Goal: Information Seeking & Learning: Learn about a topic

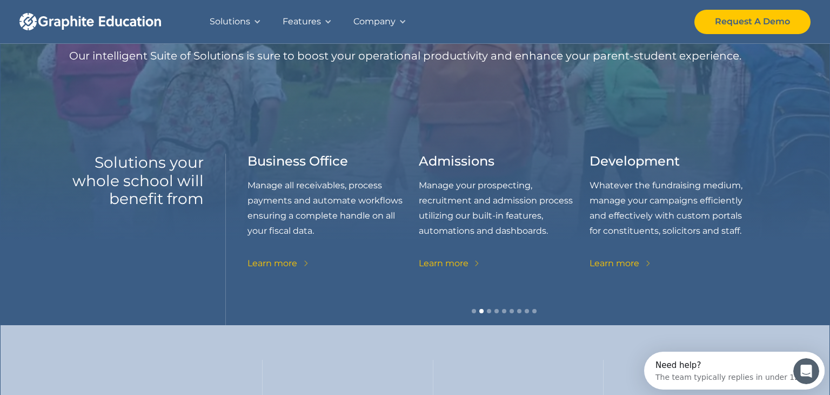
scroll to position [146, 0]
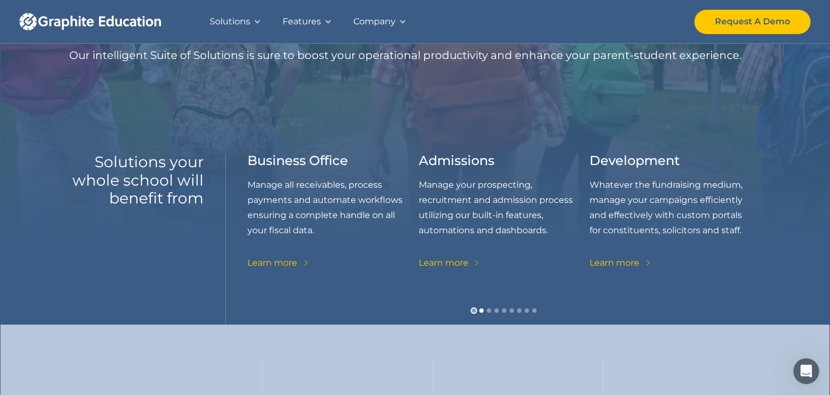
click at [473, 310] on div "Show slide 1 of 9" at bounding box center [474, 310] width 4 height 4
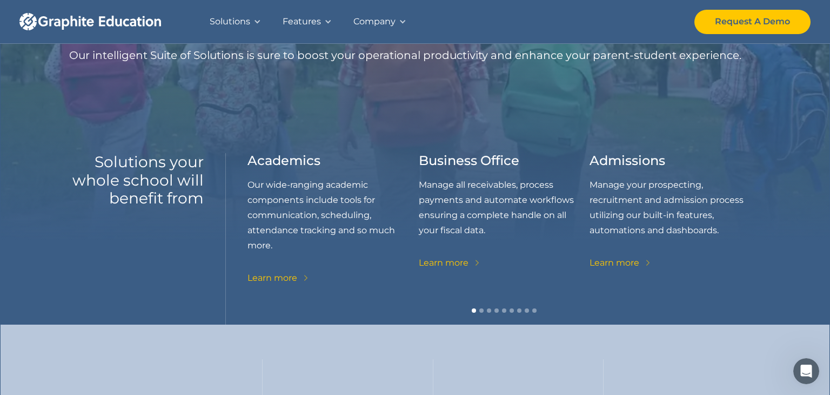
click at [256, 278] on div "Learn more" at bounding box center [273, 277] width 50 height 15
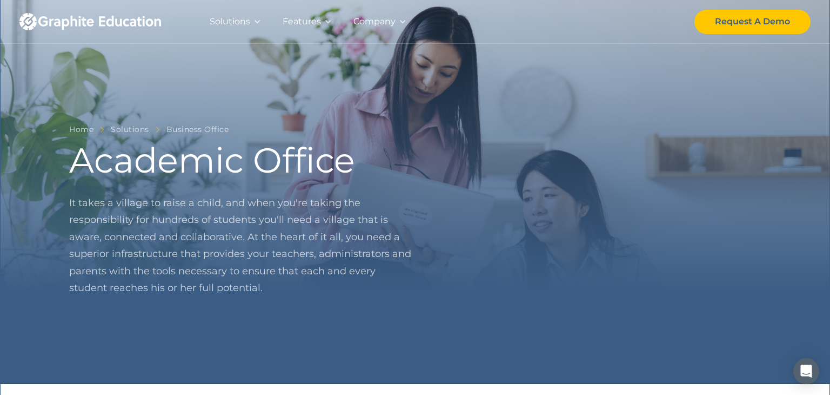
click at [248, 21] on div "Solutions" at bounding box center [230, 21] width 41 height 15
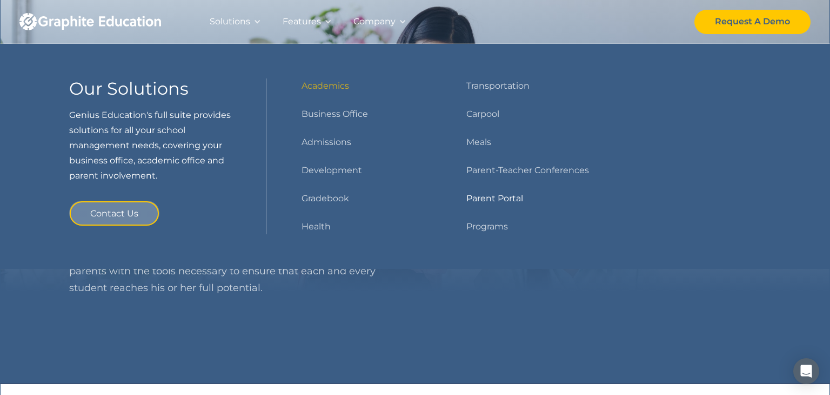
click at [485, 201] on link "Parent Portal" at bounding box center [494, 198] width 57 height 15
